Goal: Navigation & Orientation: Find specific page/section

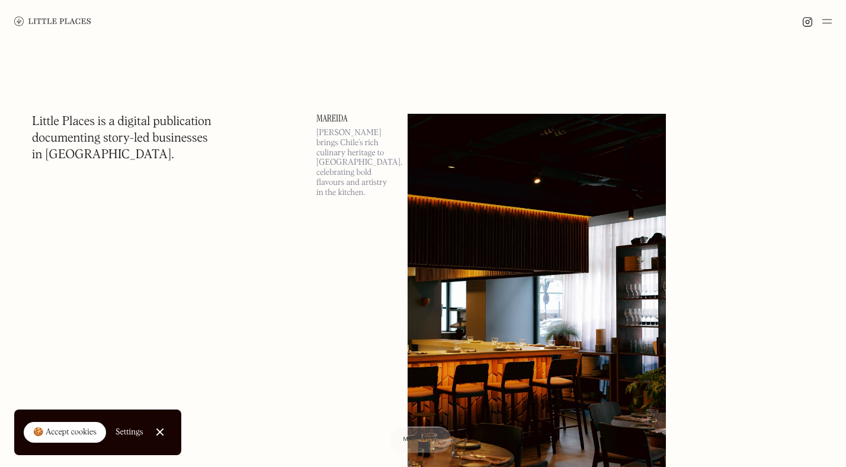
click at [835, 19] on div at bounding box center [423, 21] width 846 height 43
click at [828, 19] on img at bounding box center [826, 21] width 9 height 14
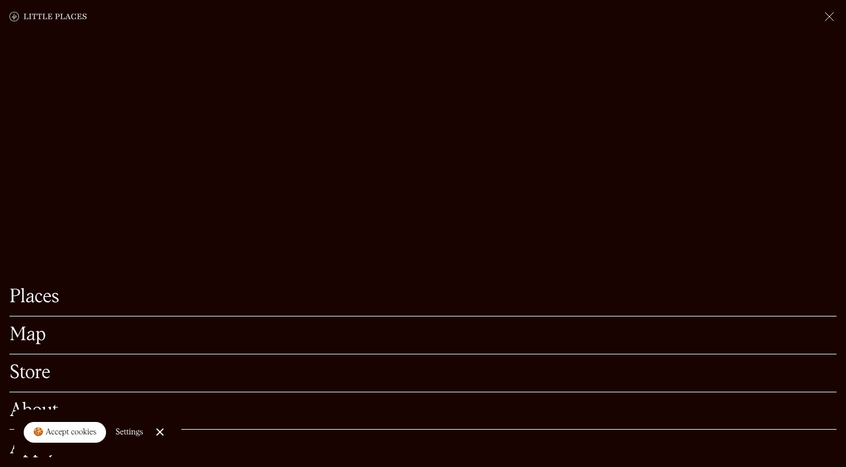
click at [27, 339] on link "Map" at bounding box center [422, 335] width 827 height 18
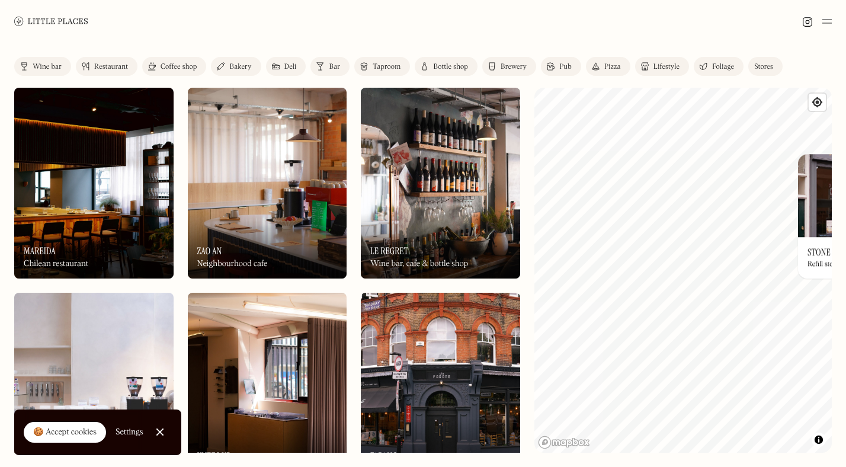
drag, startPoint x: 664, startPoint y: 269, endPoint x: 707, endPoint y: 454, distance: 189.7
click at [707, 454] on div "Label Wine bar Restaurant Coffee shop Bakery Deli Bar Taproom Bottle shop Brewe…" at bounding box center [423, 255] width 846 height 424
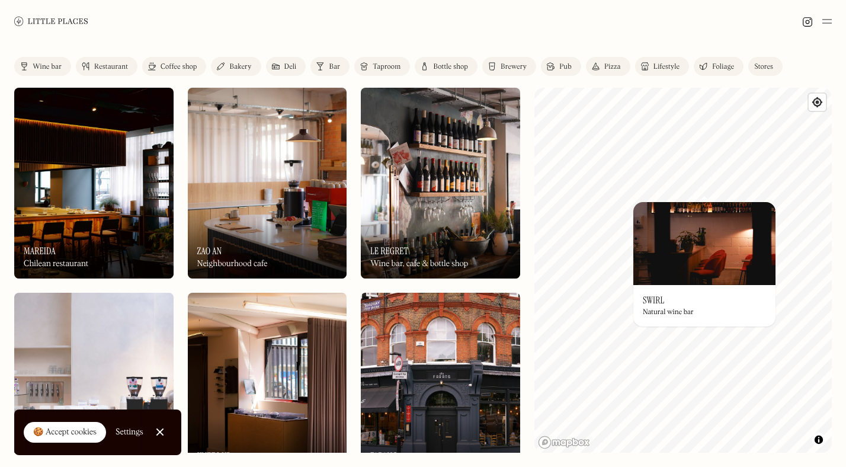
click at [768, 64] on div "Stores" at bounding box center [763, 66] width 19 height 7
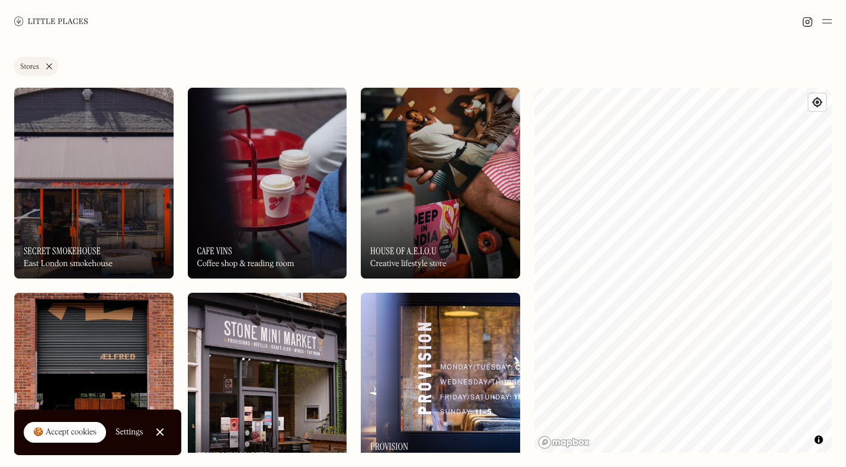
click at [834, 282] on div "Label Stores Wine bar Restaurant Coffee shop Bakery Deli Bar Taproom Bottle sho…" at bounding box center [423, 255] width 846 height 424
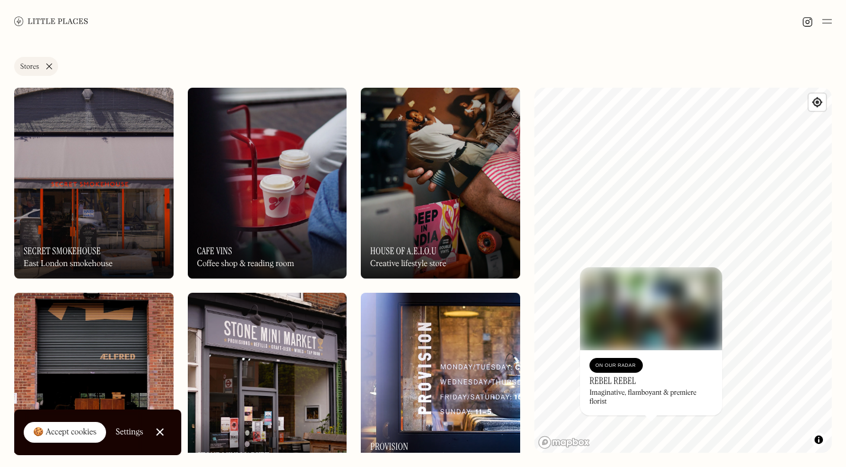
click at [47, 62] on link "Stores" at bounding box center [36, 66] width 44 height 19
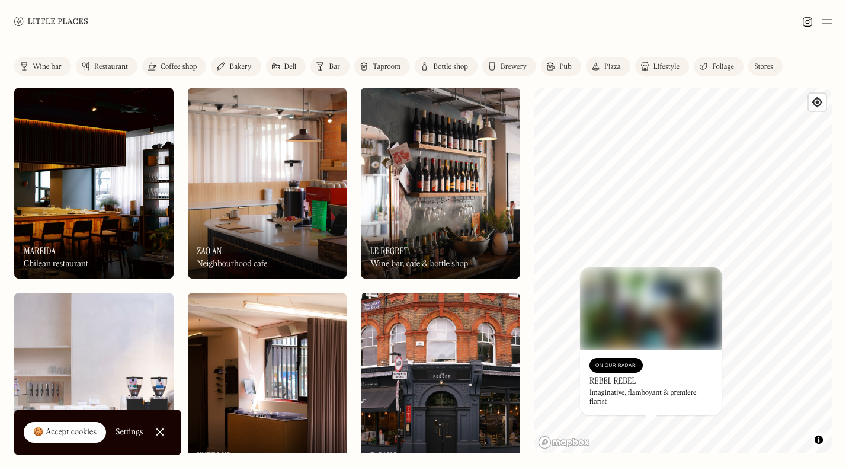
click at [655, 70] on div "Lifestyle" at bounding box center [666, 66] width 26 height 7
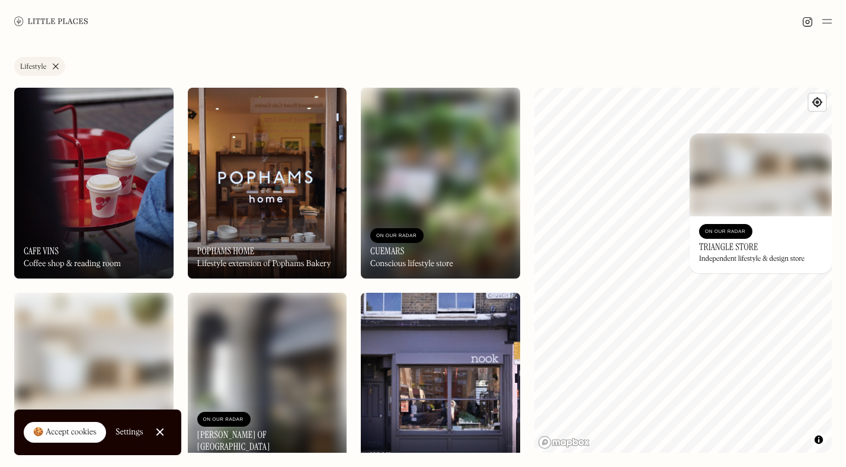
click at [56, 61] on link "Lifestyle" at bounding box center [39, 66] width 51 height 19
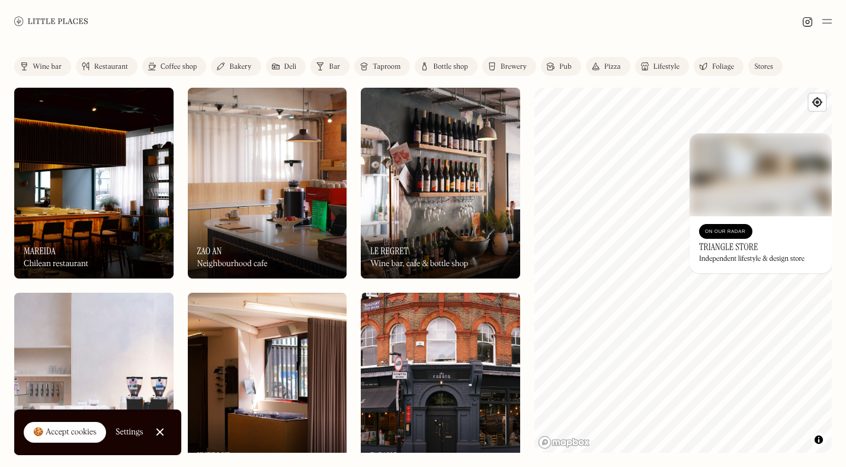
click at [723, 69] on div "Foliage" at bounding box center [723, 66] width 22 height 7
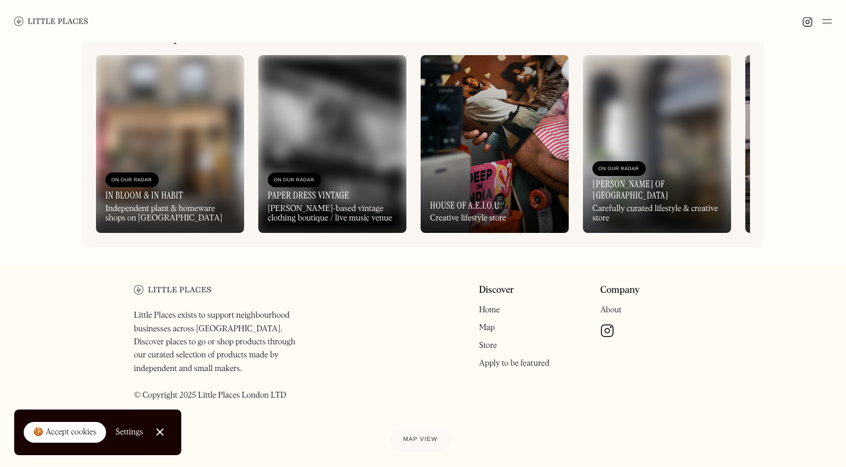
scroll to position [445, 0]
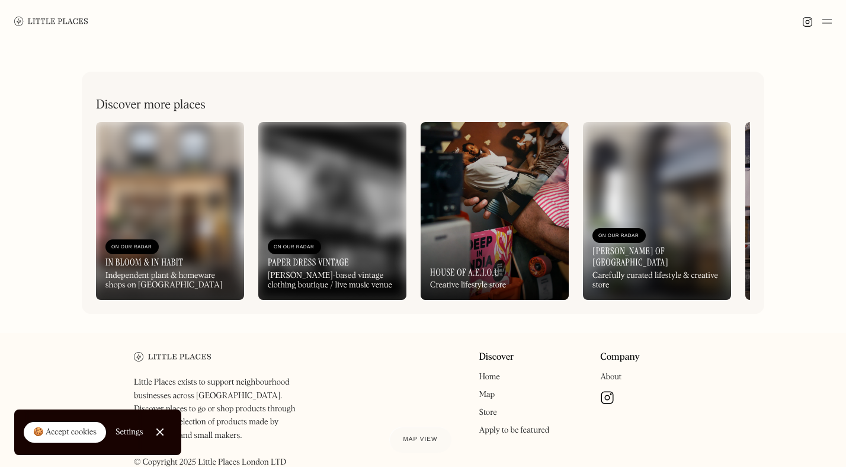
drag, startPoint x: 197, startPoint y: 148, endPoint x: 17, endPoint y: 150, distance: 180.6
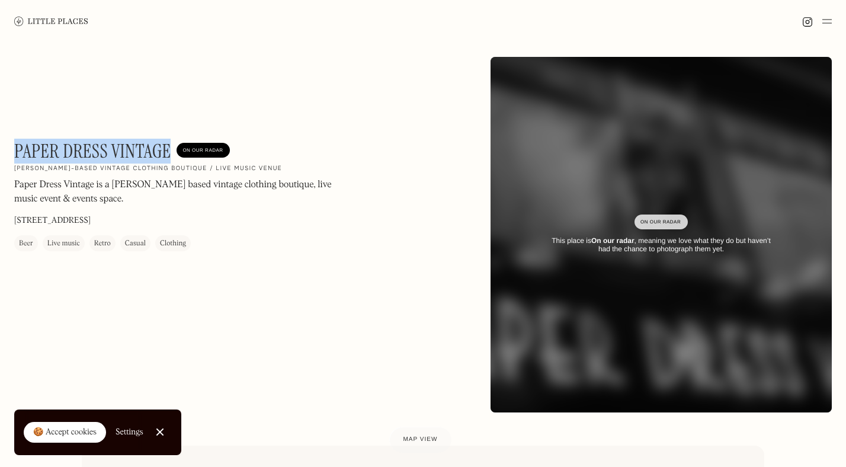
drag, startPoint x: 175, startPoint y: 151, endPoint x: 604, endPoint y: 75, distance: 436.0
click at [17, 150] on div "Paper Dress Vintage On Our Radar" at bounding box center [122, 151] width 216 height 22
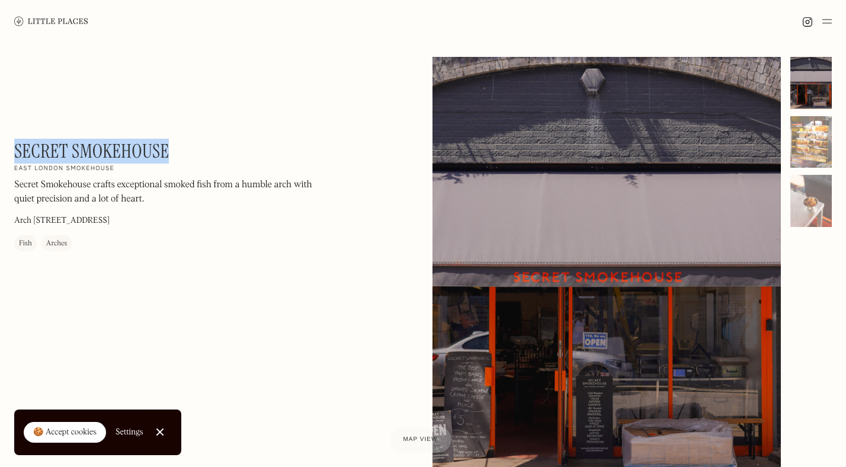
drag, startPoint x: 185, startPoint y: 146, endPoint x: 17, endPoint y: 156, distance: 169.0
click at [17, 156] on div "Secret Smokehouse On Our Radar East London smokehouse Secret Smokehouse crafts …" at bounding box center [174, 195] width 320 height 111
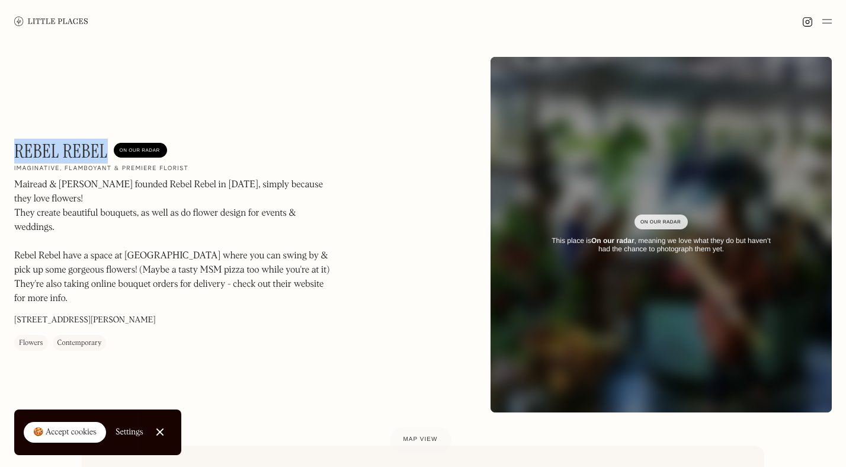
drag, startPoint x: 107, startPoint y: 153, endPoint x: 409, endPoint y: 7, distance: 335.8
click at [15, 157] on h1 "Rebel Rebel" at bounding box center [61, 151] width 94 height 22
click at [63, 16] on link at bounding box center [51, 21] width 74 height 43
